Goal: Navigation & Orientation: Find specific page/section

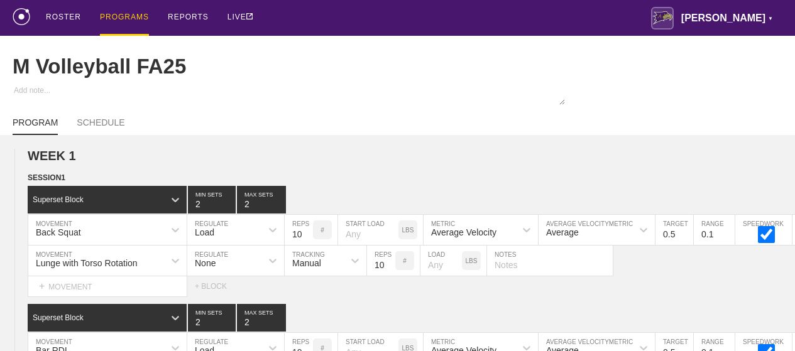
click at [124, 25] on div "PROGRAMS" at bounding box center [124, 18] width 49 height 36
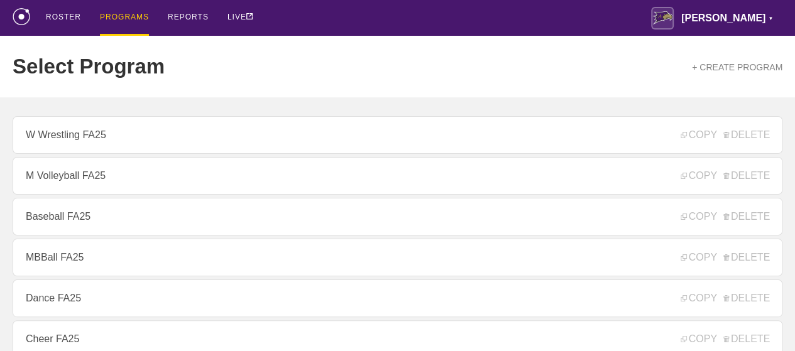
click at [355, 28] on div "ROSTER PROGRAMS REPORTS LIVE [PERSON_NAME] ▼ [PERSON_NAME][EMAIL_ADDRESS][PERSO…" at bounding box center [398, 18] width 770 height 36
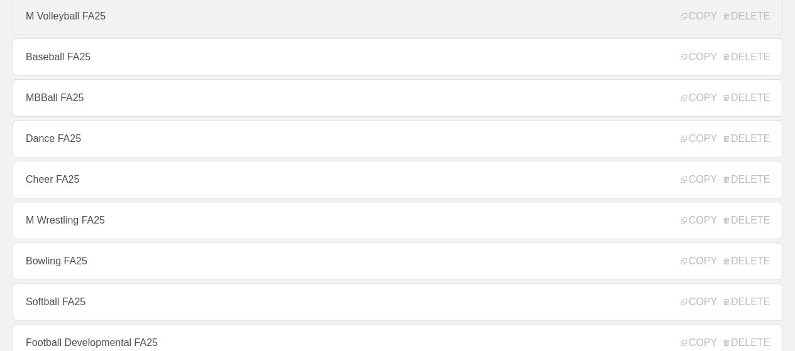
scroll to position [176, 0]
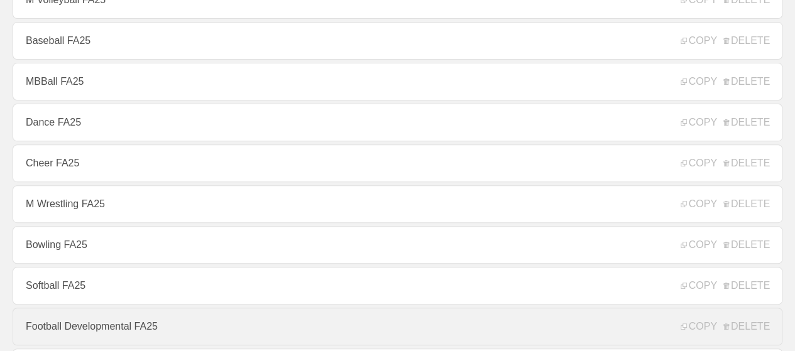
click at [153, 327] on link "Football Developmental FA25" at bounding box center [398, 327] width 770 height 38
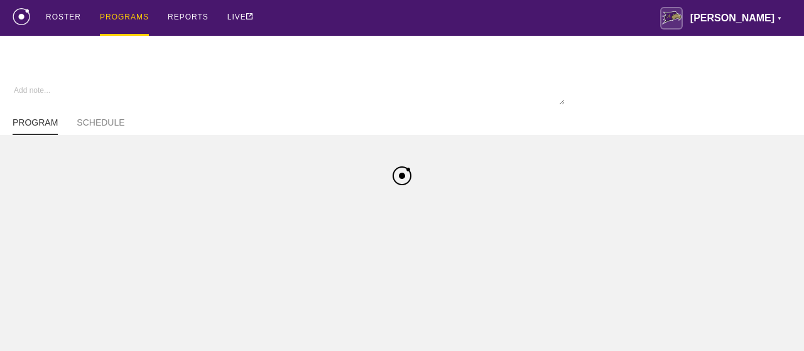
click at [436, 12] on div "ROSTER PROGRAMS REPORTS LIVE [PERSON_NAME] ▼ [PERSON_NAME][EMAIL_ADDRESS][PERSO…" at bounding box center [402, 18] width 779 height 36
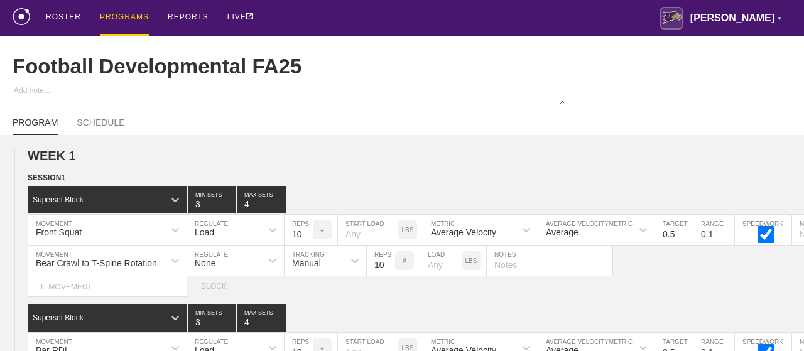
type textarea "x"
type input "Football Developmental FA25"
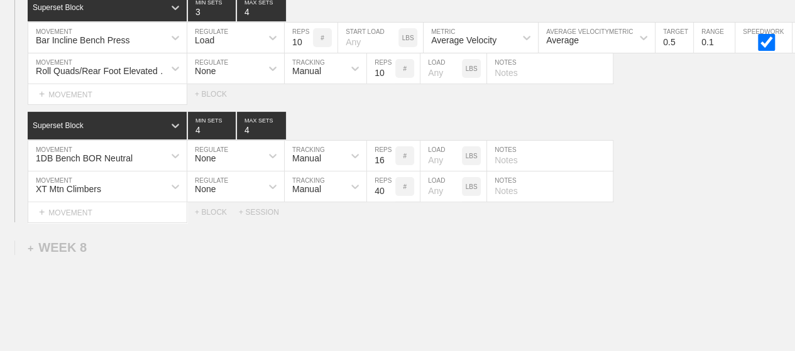
scroll to position [9728, 0]
